Goal: Task Accomplishment & Management: Use online tool/utility

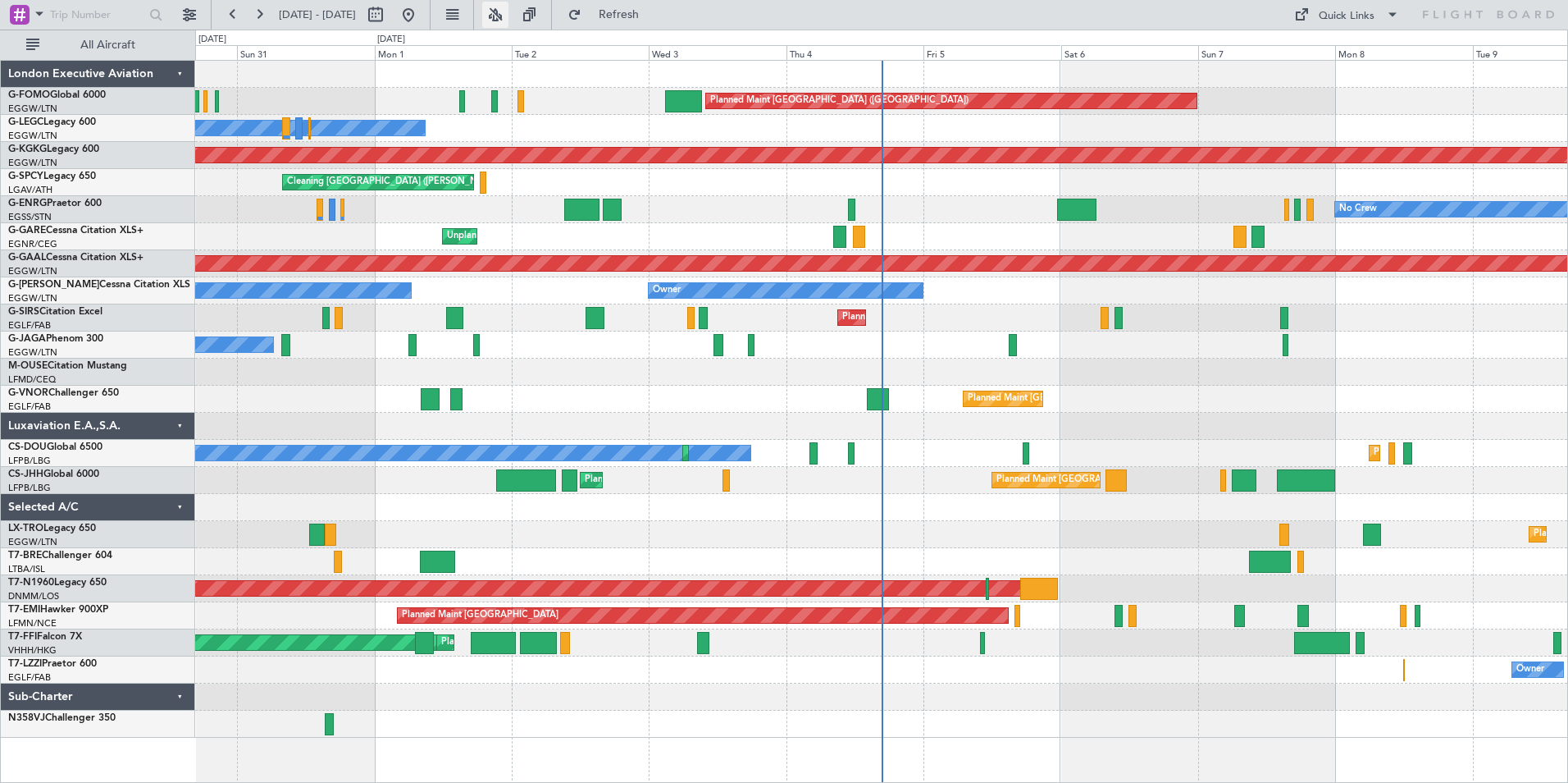
click at [509, 14] on button at bounding box center [495, 14] width 26 height 26
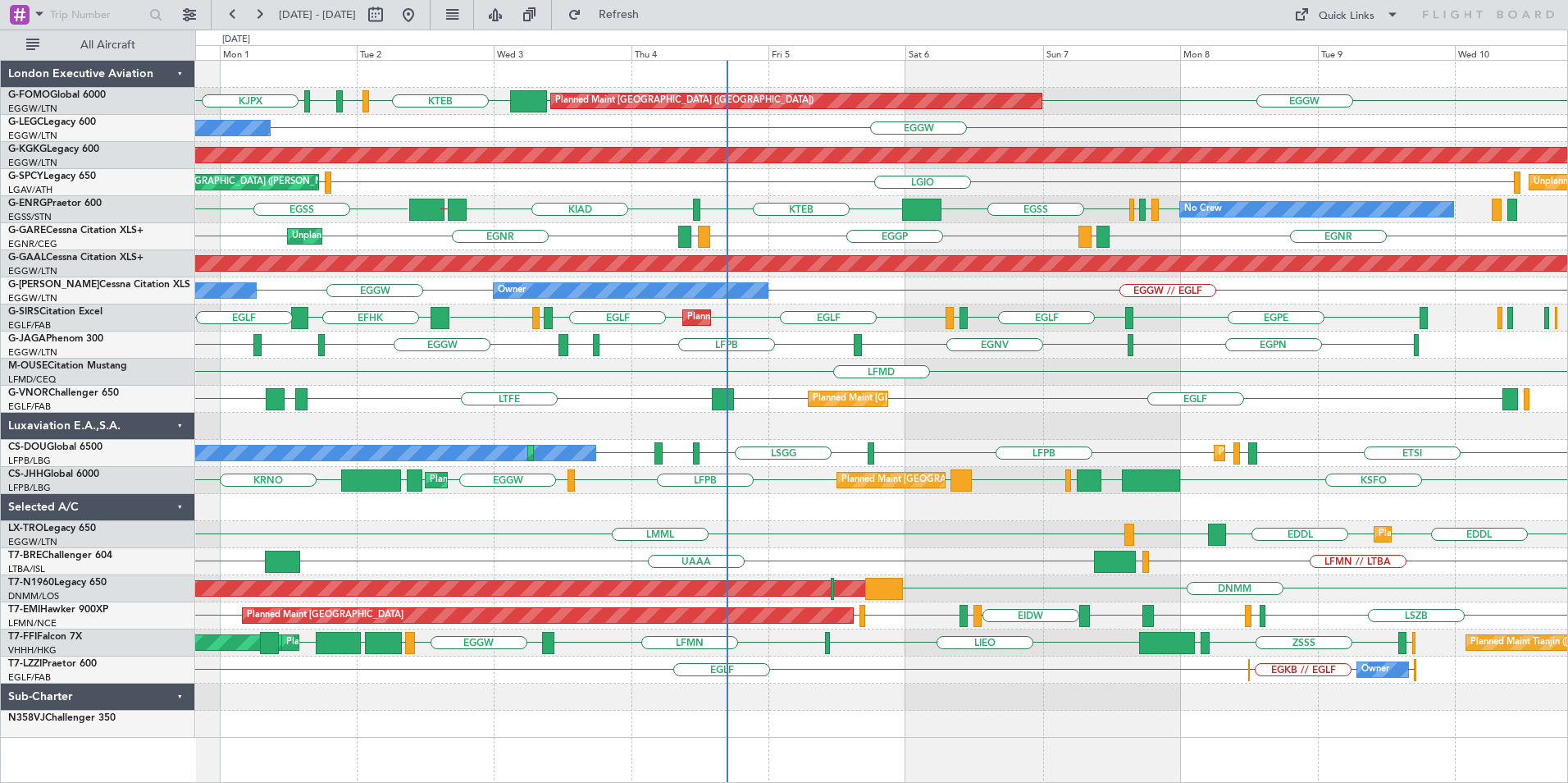
click at [955, 364] on div "Planned Maint [GEOGRAPHIC_DATA] ([GEOGRAPHIC_DATA]) EGGW KJFK [DEMOGRAPHIC_DATA…" at bounding box center [882, 399] width 1372 height 677
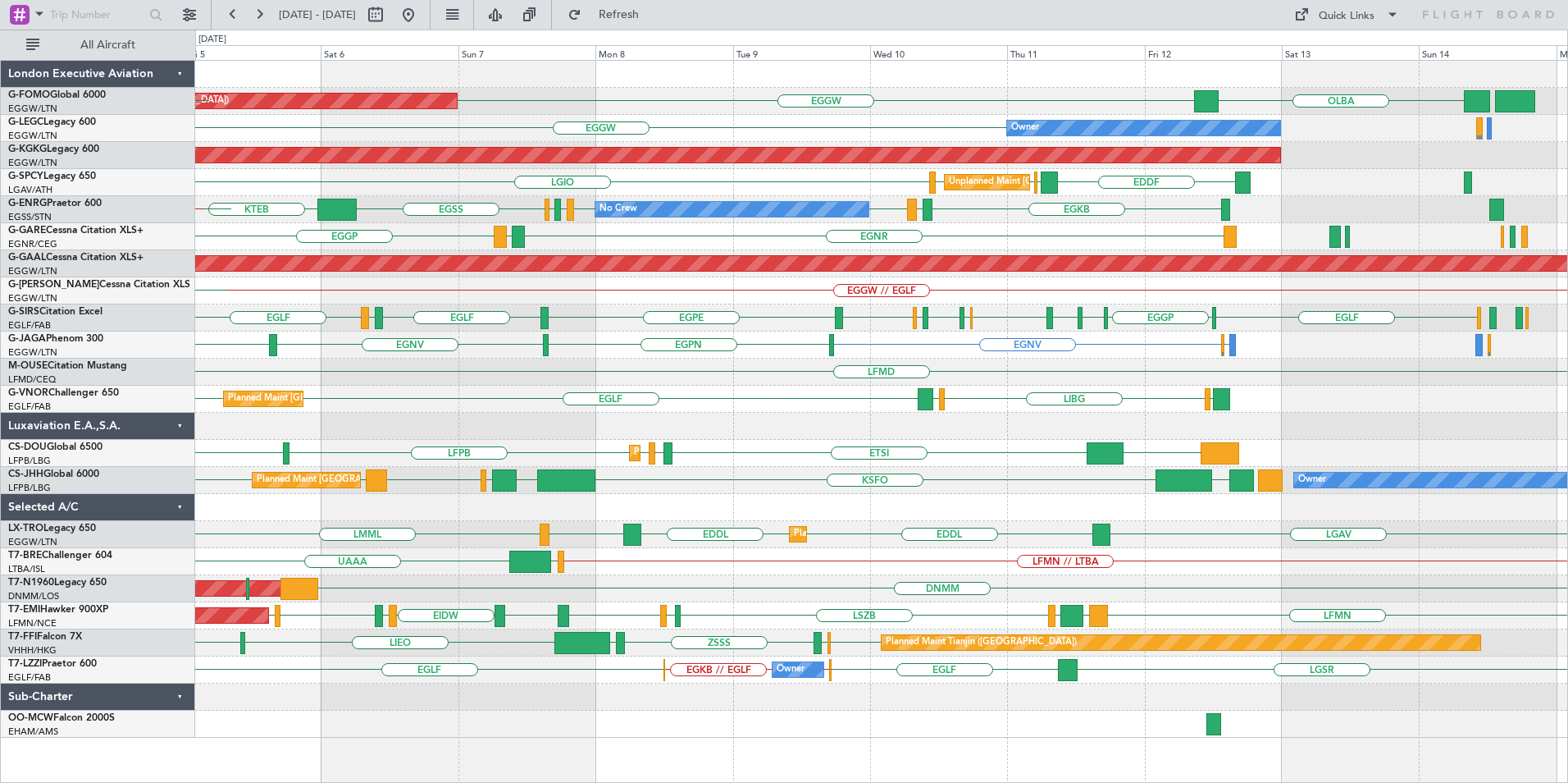
click at [555, 442] on div "EGGW [GEOGRAPHIC_DATA] Planned Maint [GEOGRAPHIC_DATA] ([GEOGRAPHIC_DATA]) EGGW…" at bounding box center [882, 399] width 1372 height 677
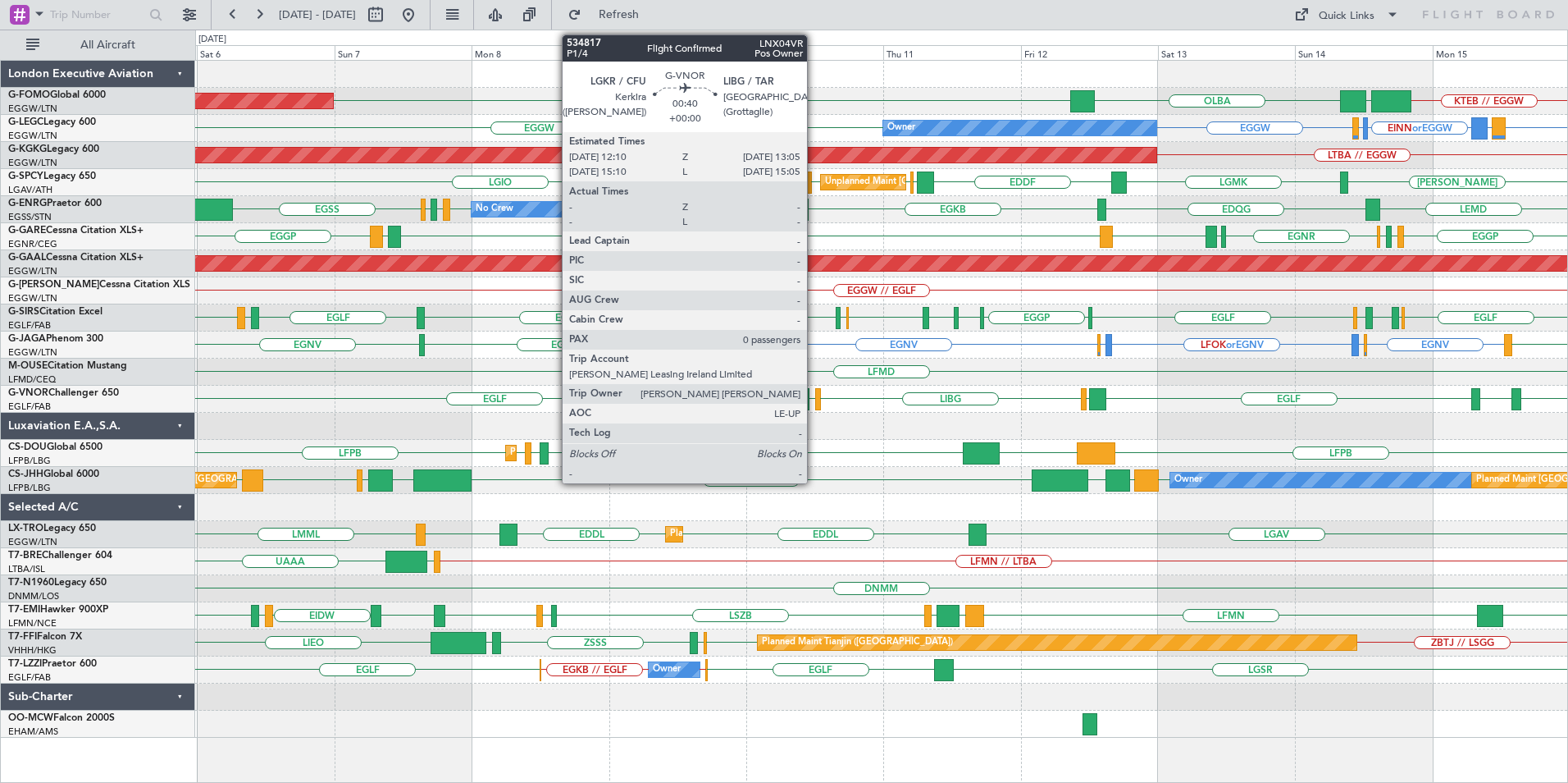
click at [813, 399] on div "LIBG LGKR EGLF EGLF LFMN EGLF LGKR Planned Maint London (Farnborough)" at bounding box center [882, 400] width 1372 height 27
click at [819, 398] on div at bounding box center [818, 399] width 5 height 23
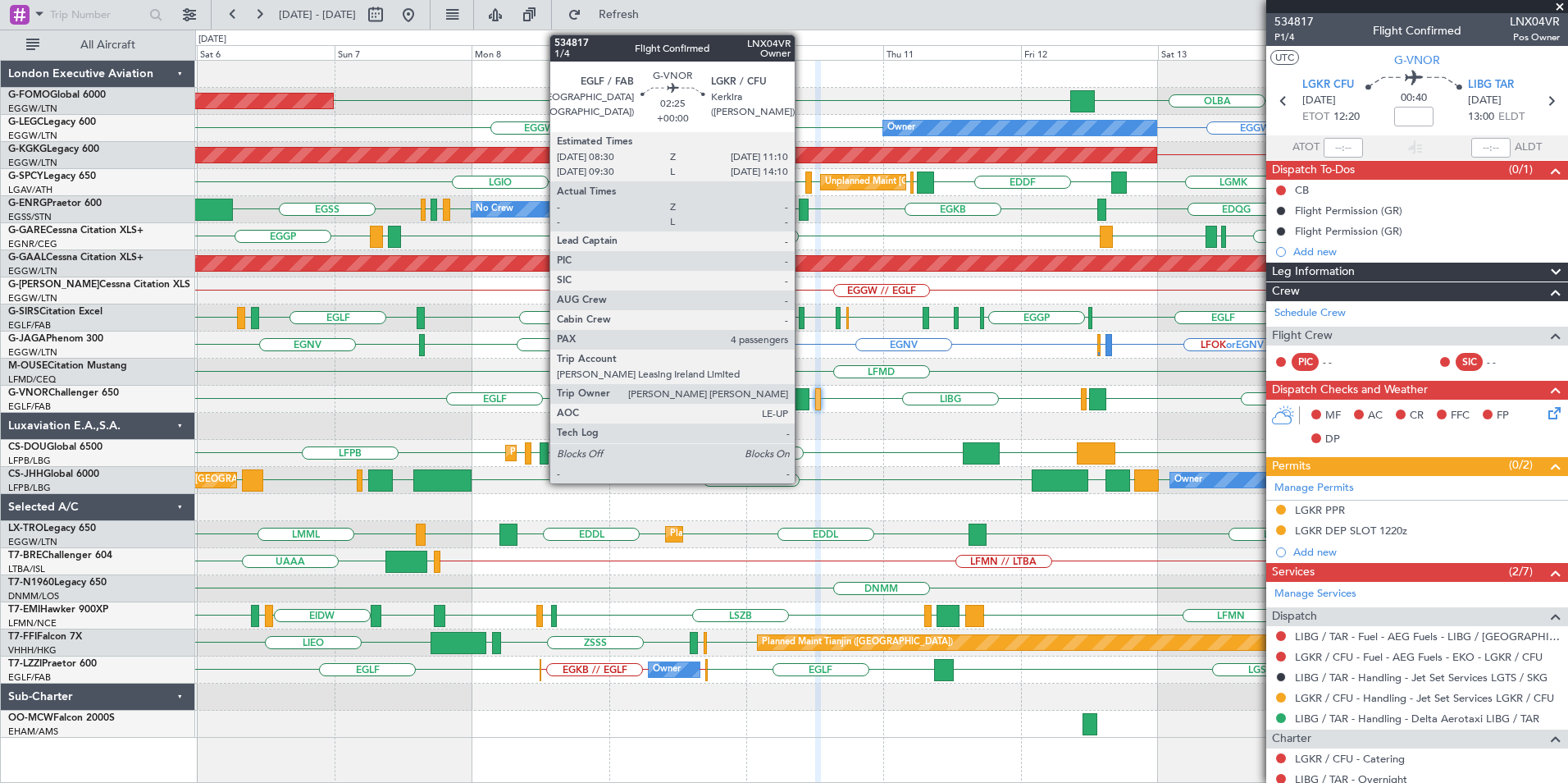
click at [802, 401] on div at bounding box center [802, 399] width 15 height 23
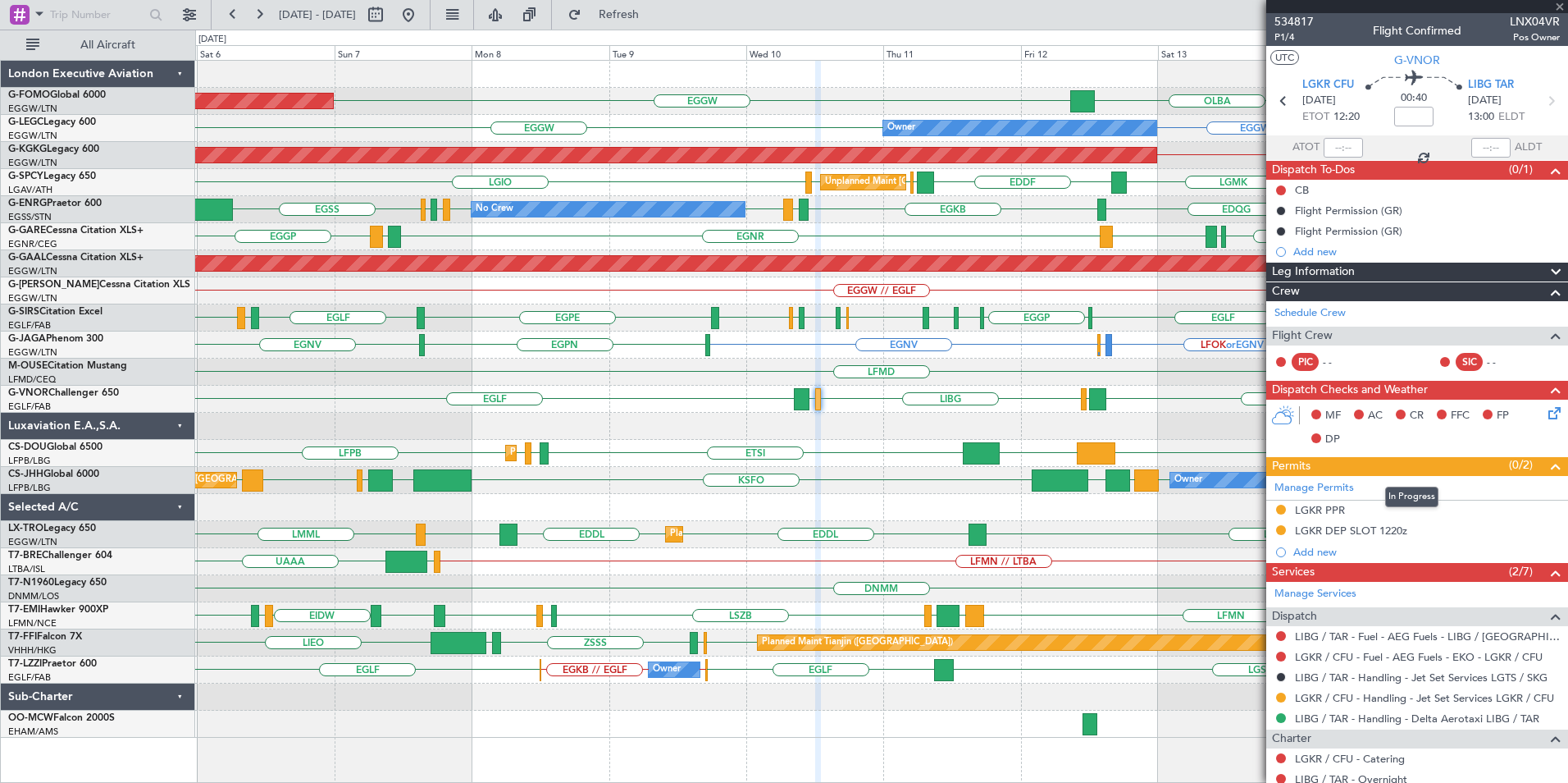
type input "4"
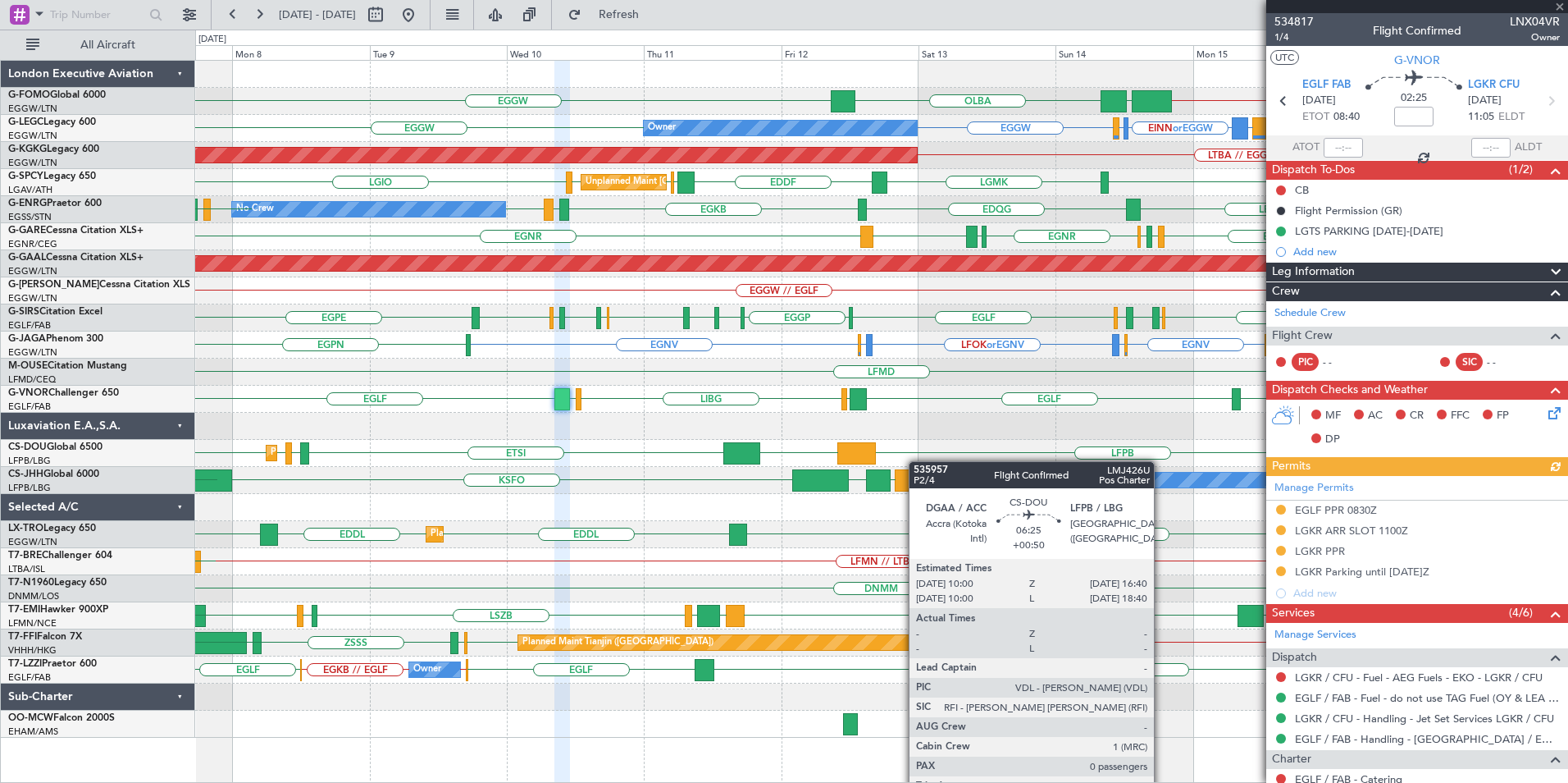
click at [856, 463] on div "ETSI EGGW LFPB LFPB LFPB DGAA Planned Maint Paris (Le Bourget) Planned Maint Pa…" at bounding box center [882, 454] width 1372 height 27
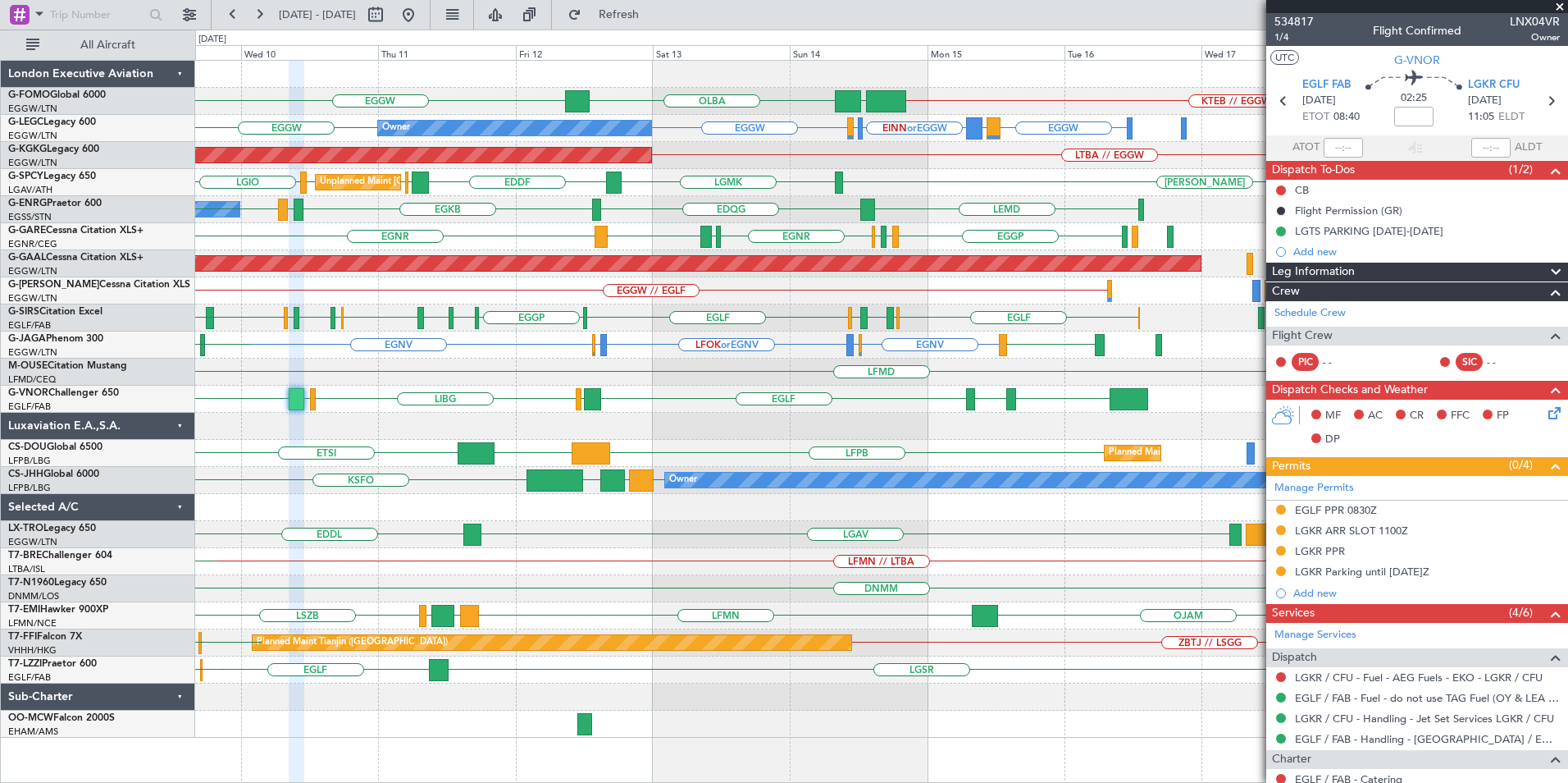
click at [776, 456] on div "EGGW KTEB // EGGW EGGW OLBA EGGW LIRA or EGGW EINN or EGGW EGAC or EGGW EGGW EG…" at bounding box center [882, 399] width 1372 height 677
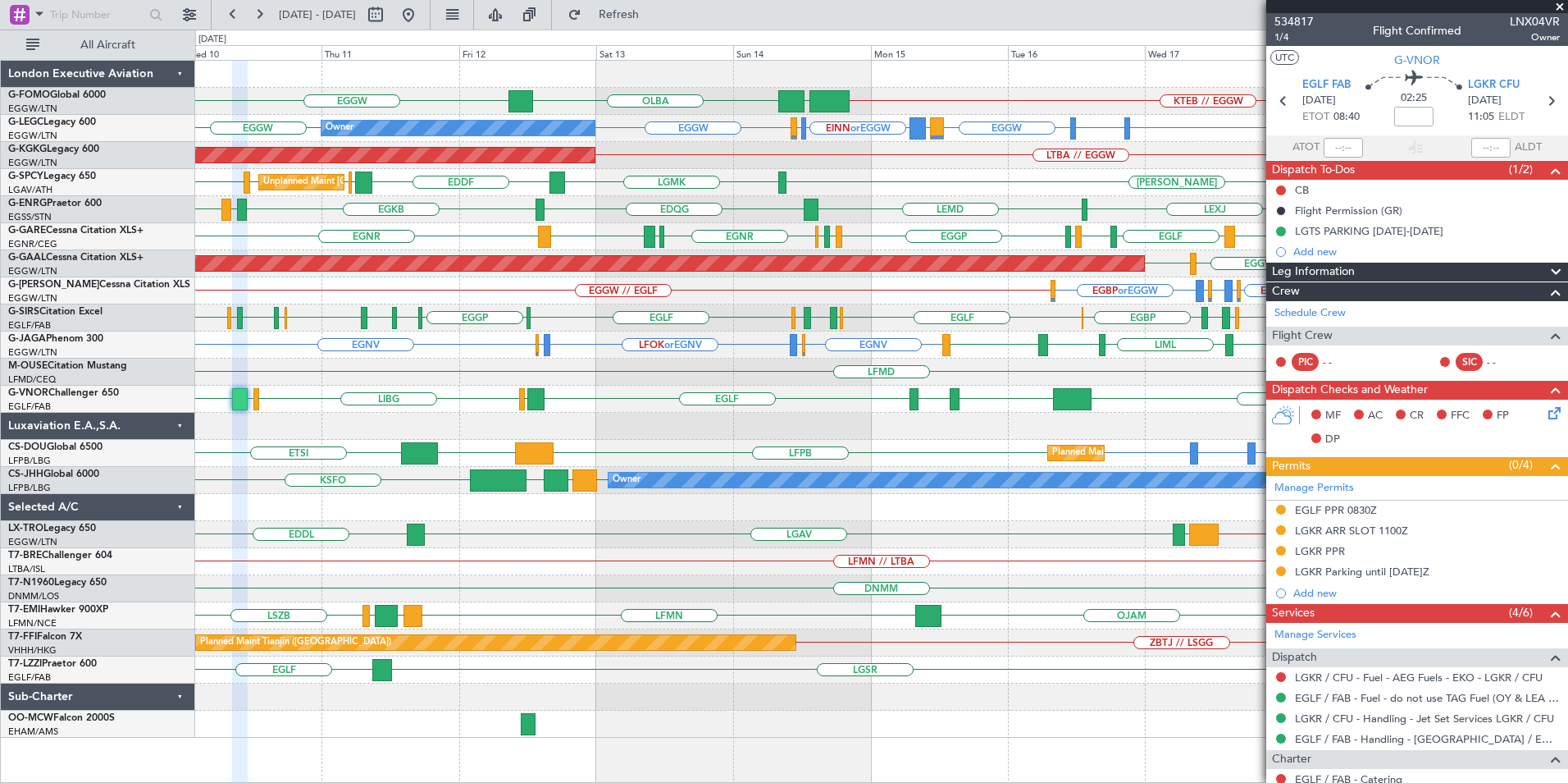
click at [773, 465] on div "EGGW KTEB // EGGW EGGW OLBA EHEH or EGGW EGGW LIRA or EGGW EINN or EGGW EGAC or…" at bounding box center [882, 399] width 1372 height 677
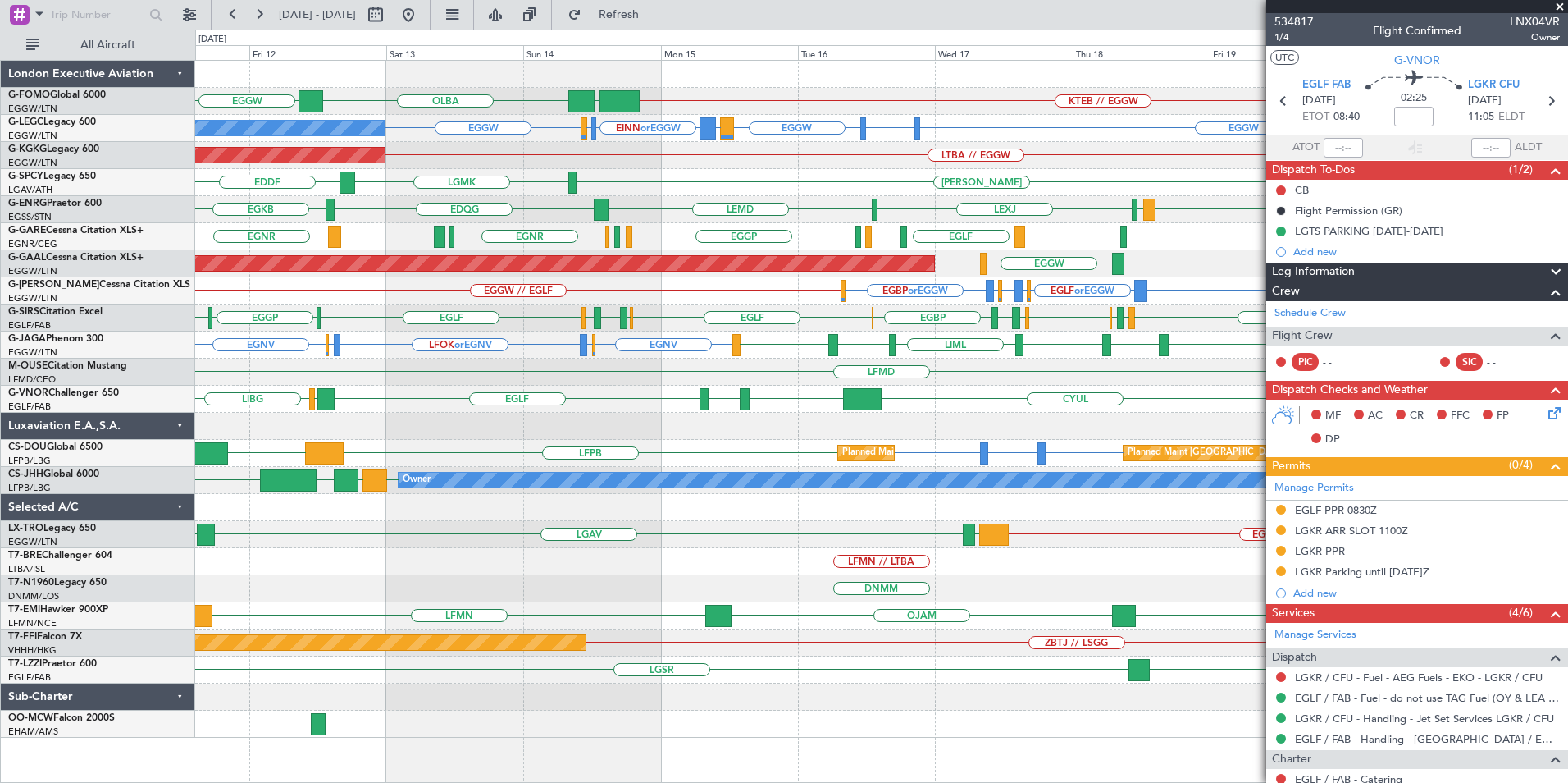
click at [717, 451] on div "EGGW KTEB // EGGW EGGW OLBA Owner EHEH or EGGW EGGW LIRA or EGGW EINN or EGGW E…" at bounding box center [882, 399] width 1372 height 677
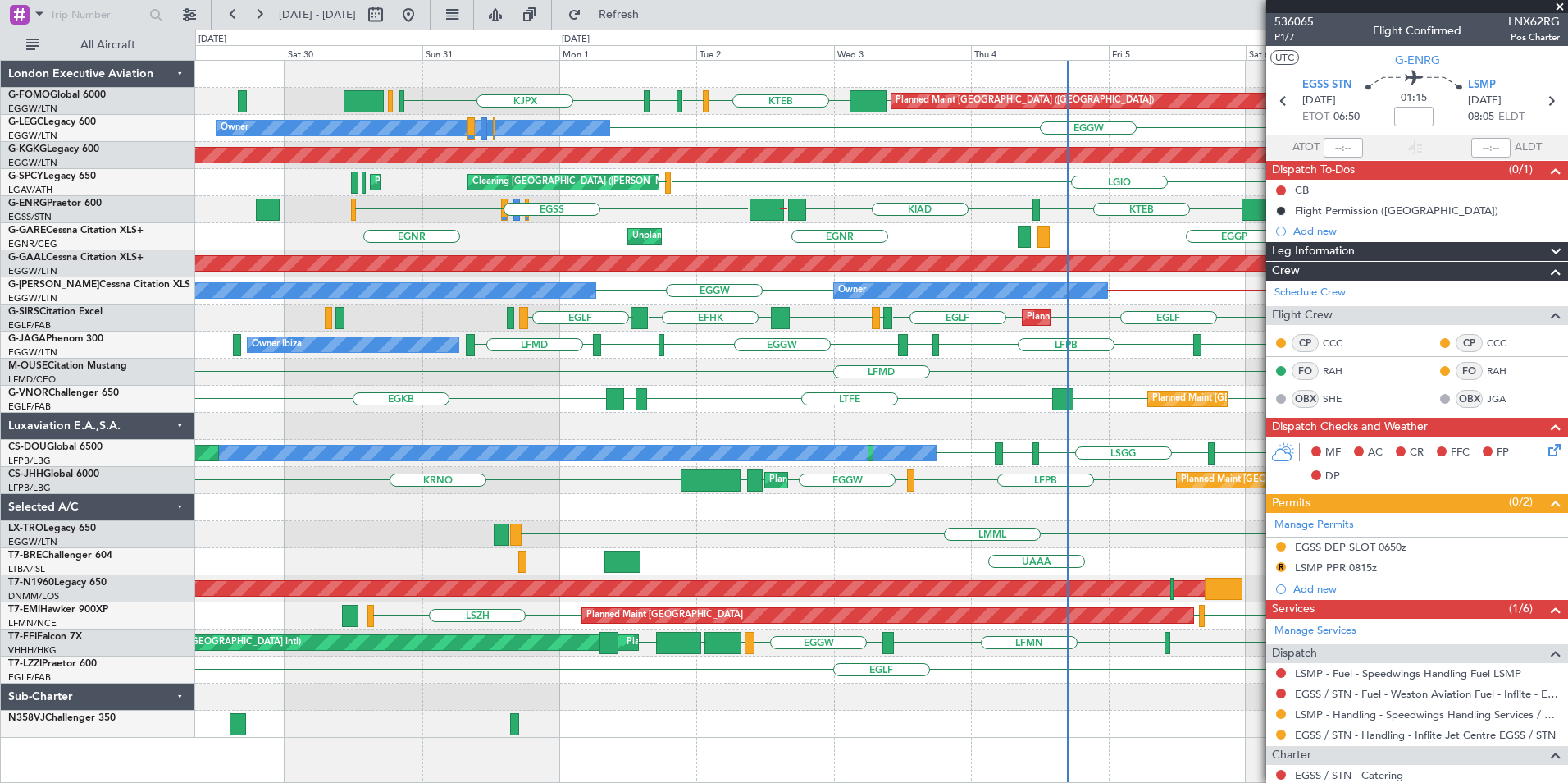
click at [760, 387] on div "KJPX EGGW EGGW KTEB KBED KJFK Planned Maint [GEOGRAPHIC_DATA] ([GEOGRAPHIC_DATA…" at bounding box center [882, 399] width 1372 height 677
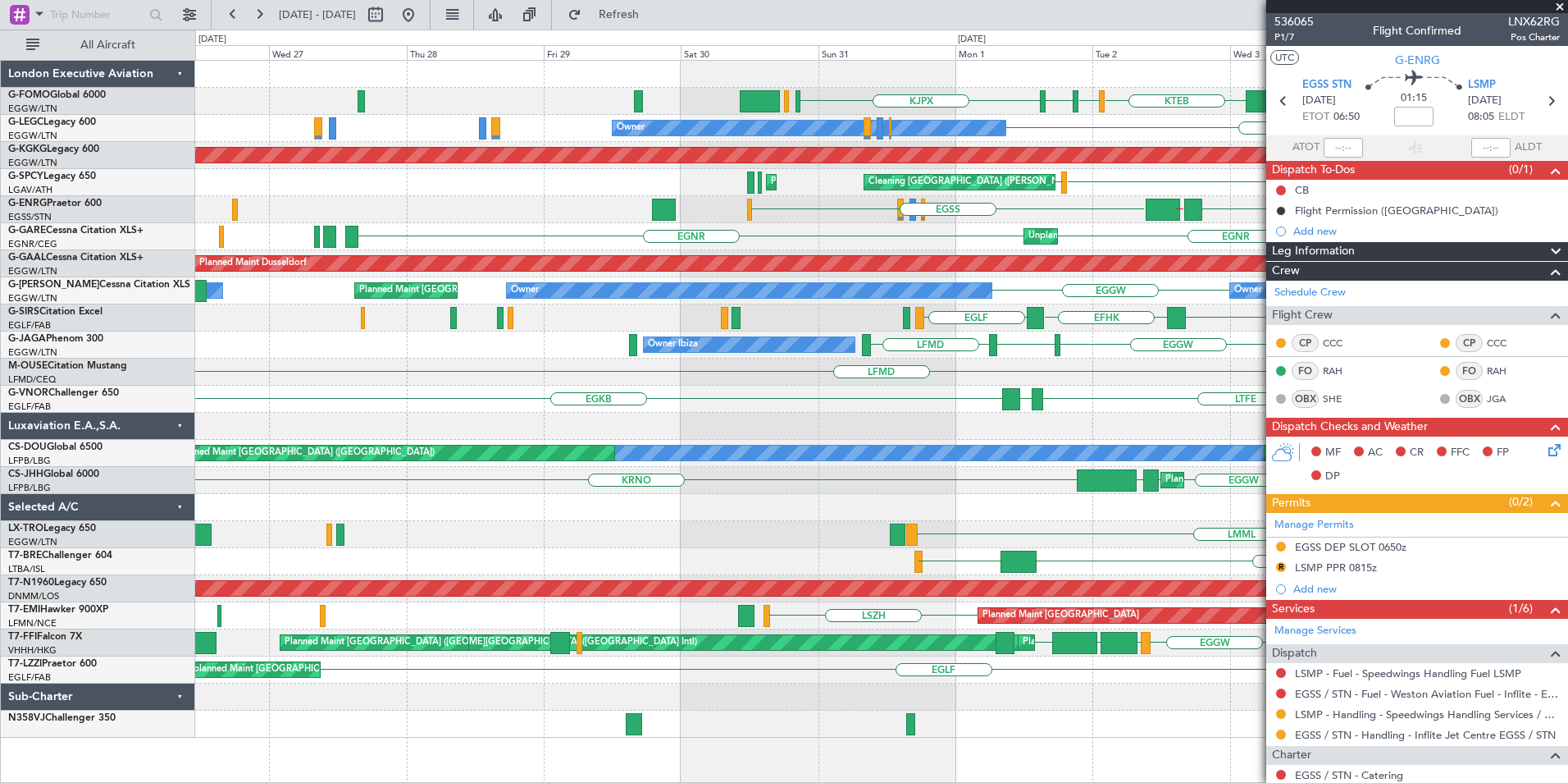
click at [843, 431] on div at bounding box center [882, 427] width 1372 height 27
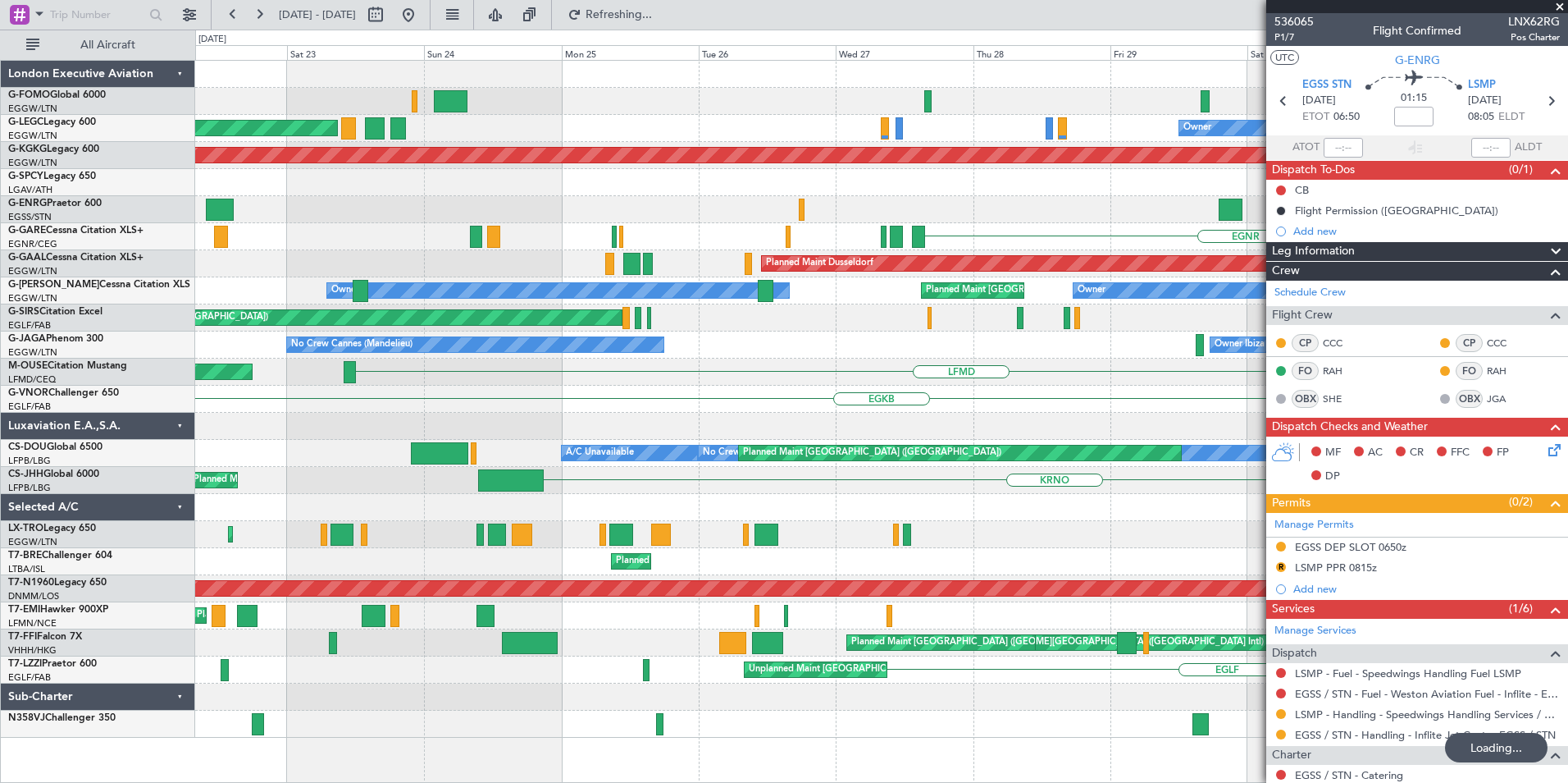
click at [869, 499] on div at bounding box center [882, 508] width 1372 height 27
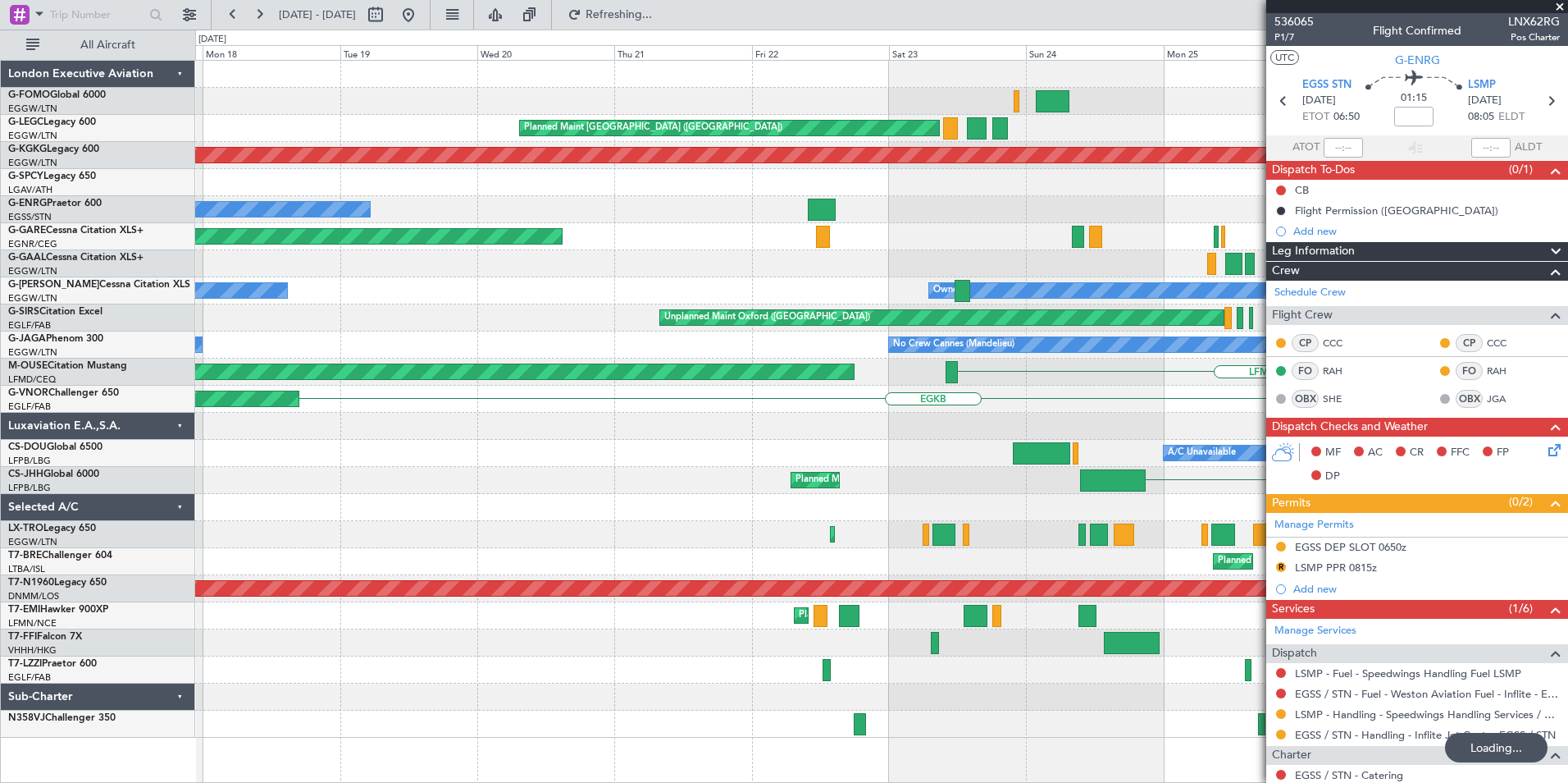
click at [808, 477] on div "Planned Maint [GEOGRAPHIC_DATA] ([GEOGRAPHIC_DATA]) [GEOGRAPHIC_DATA]" at bounding box center [882, 481] width 1372 height 27
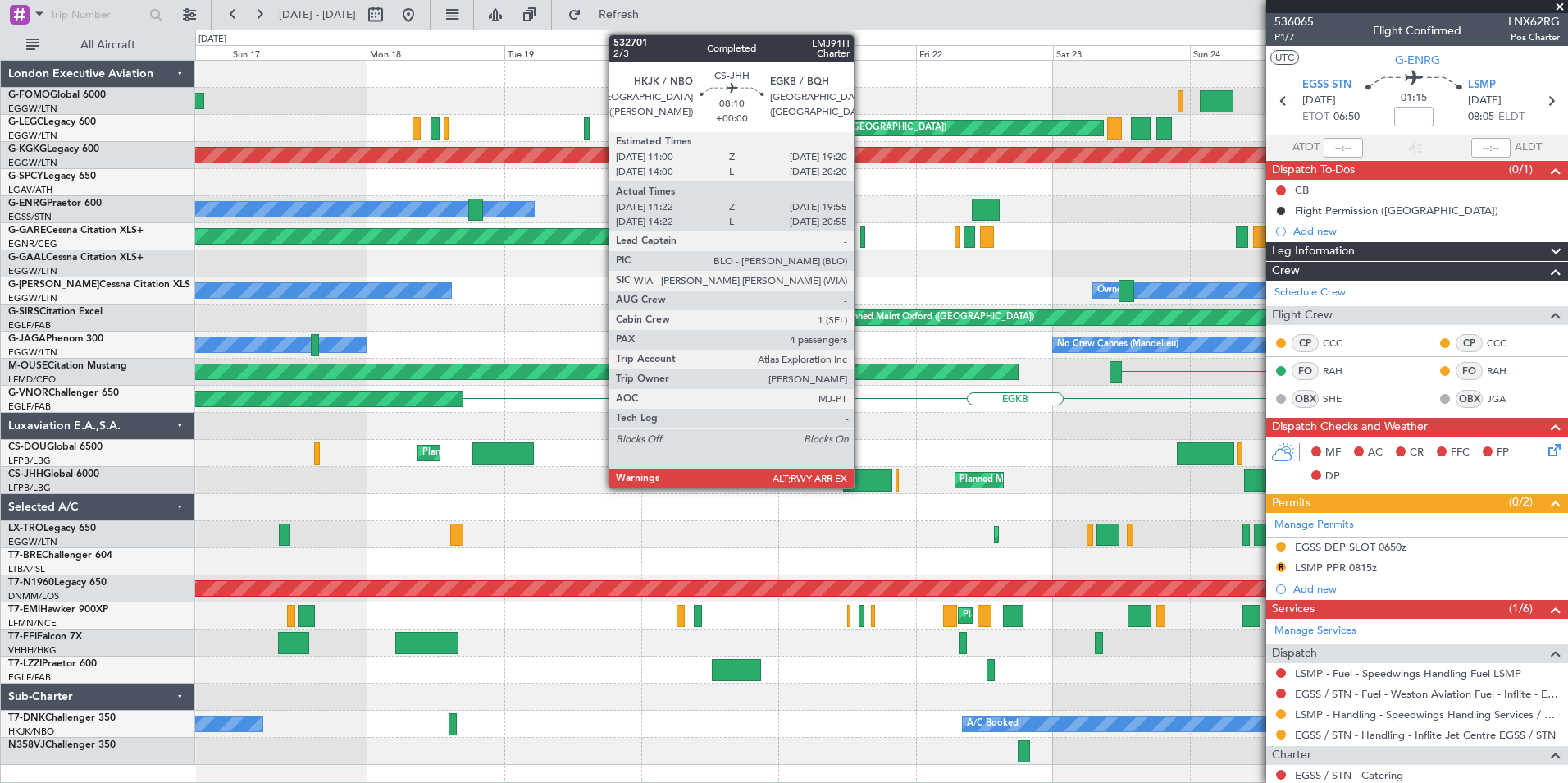
click at [861, 474] on div at bounding box center [867, 480] width 50 height 23
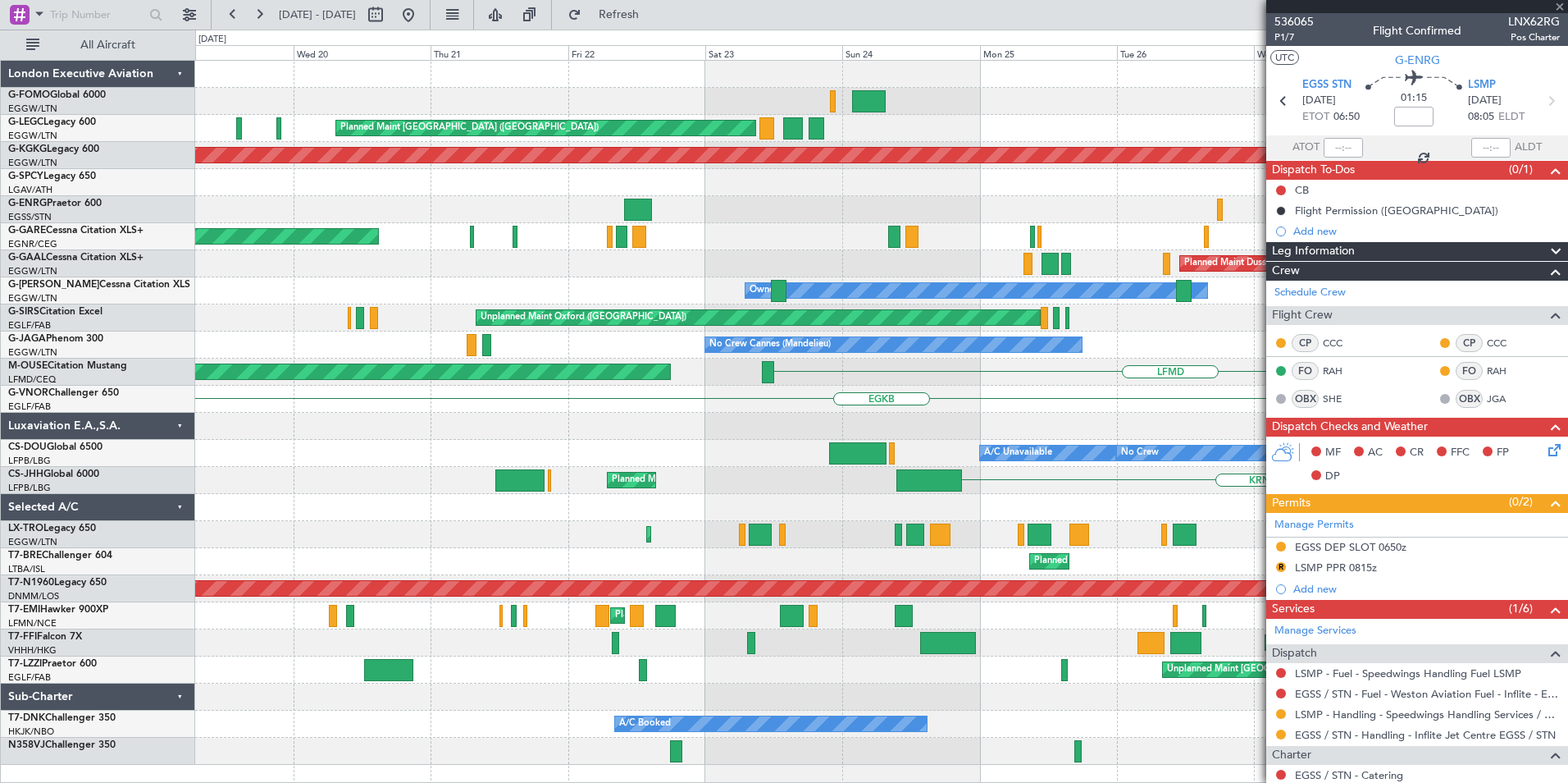
click at [604, 518] on div at bounding box center [882, 508] width 1372 height 27
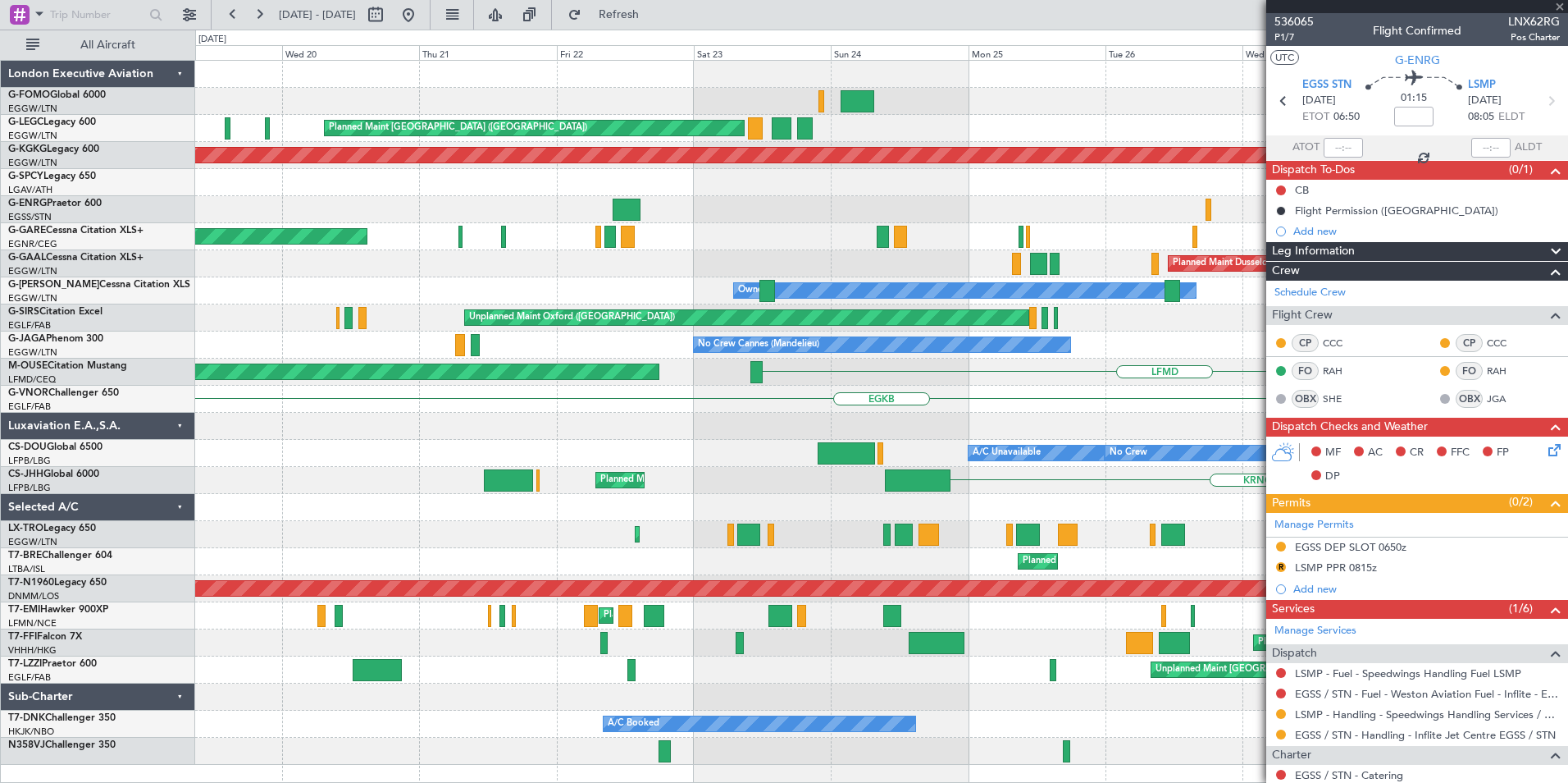
type input "11:32"
type input "19:55"
type input "4"
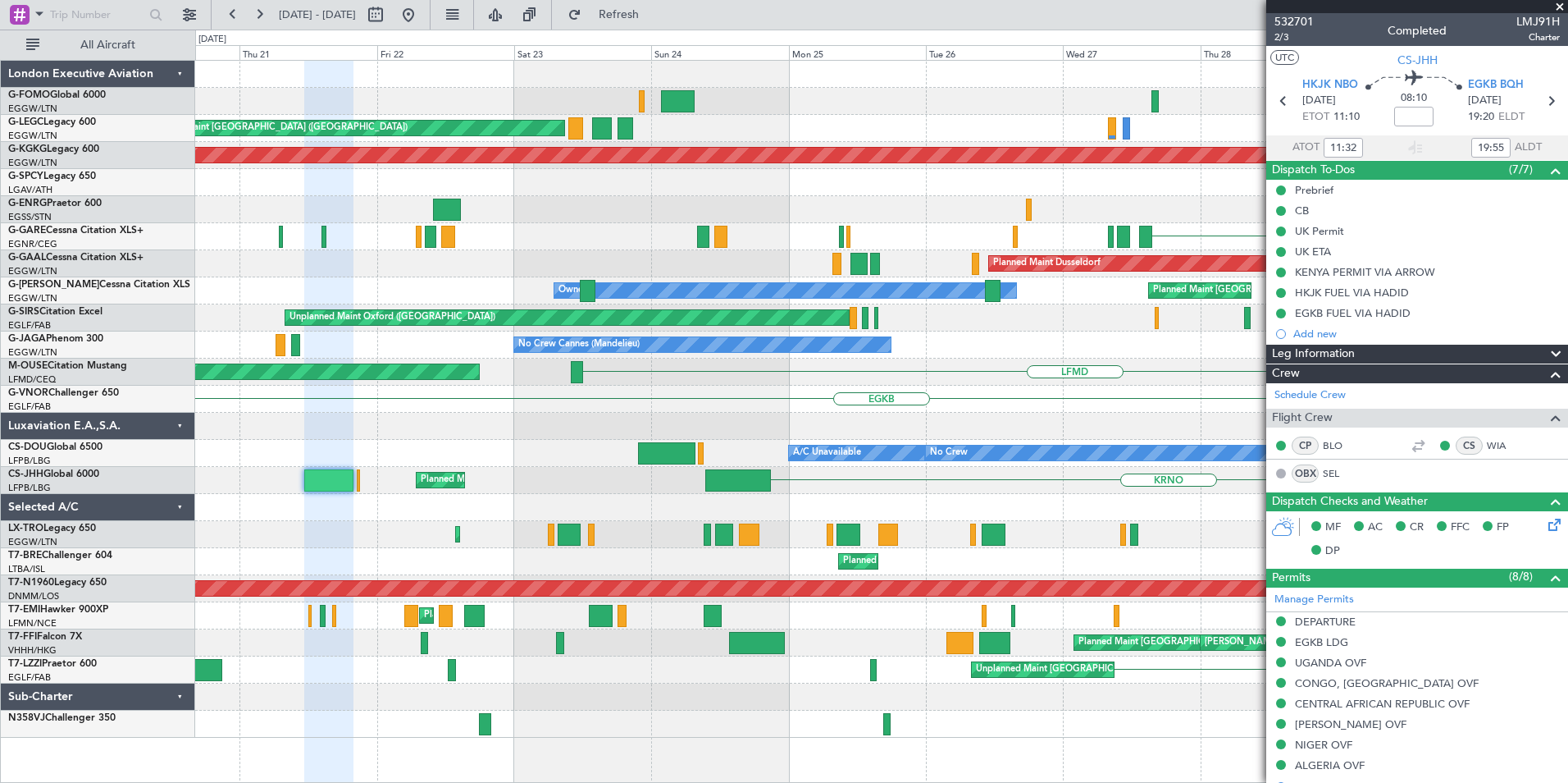
click at [637, 546] on div "Planned Maint [GEOGRAPHIC_DATA] ([GEOGRAPHIC_DATA]) Owner AOG Maint [GEOGRAPHIC…" at bounding box center [882, 399] width 1372 height 677
